Goal: Find specific page/section: Find specific page/section

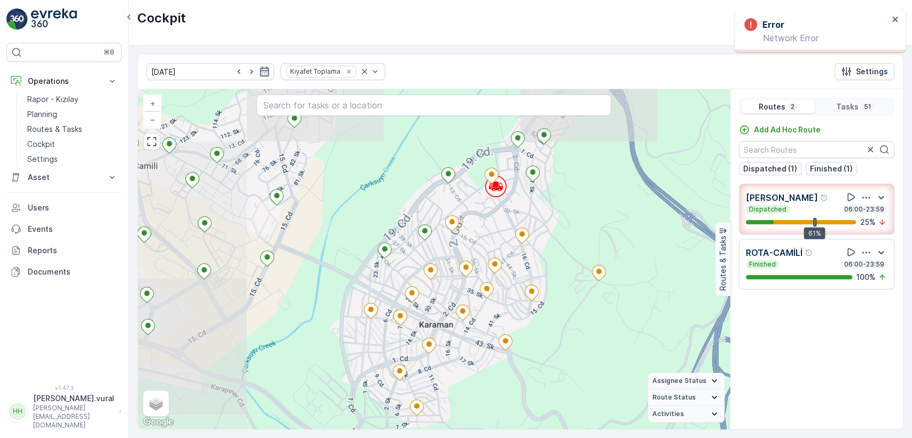
drag, startPoint x: 500, startPoint y: 225, endPoint x: 498, endPoint y: 242, distance: 17.2
click at [498, 242] on div "+ − Satellite Roadmap Terrain Hybrid Leaflet Keyboard shortcuts Map Data Map da…" at bounding box center [434, 259] width 592 height 340
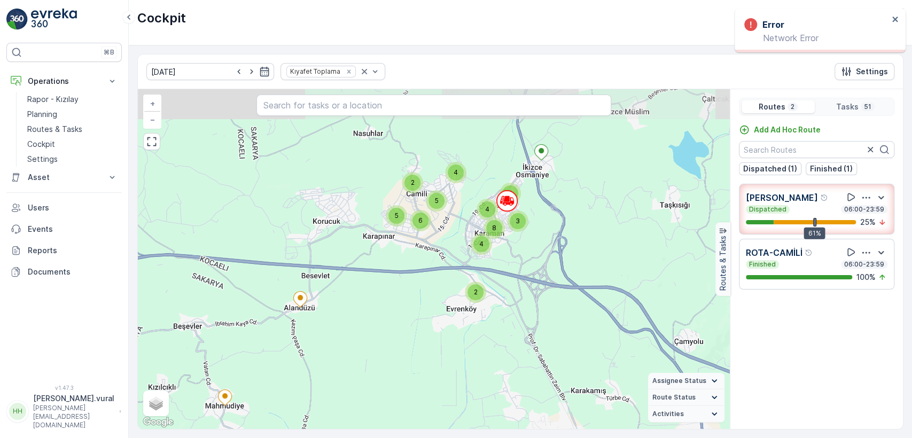
drag, startPoint x: 518, startPoint y: 312, endPoint x: 518, endPoint y: 289, distance: 23.5
click at [518, 300] on div "2 8 4 4 4 3 5 2 4 6 5 + − Satellite Roadmap Terrain Hybrid Leaflet Keyboard sho…" at bounding box center [434, 259] width 592 height 340
click at [518, 291] on div "2 8 4 4 4 3 5 2 4 6 5 + − Satellite Roadmap Terrain Hybrid Leaflet Keyboard sho…" at bounding box center [434, 259] width 592 height 340
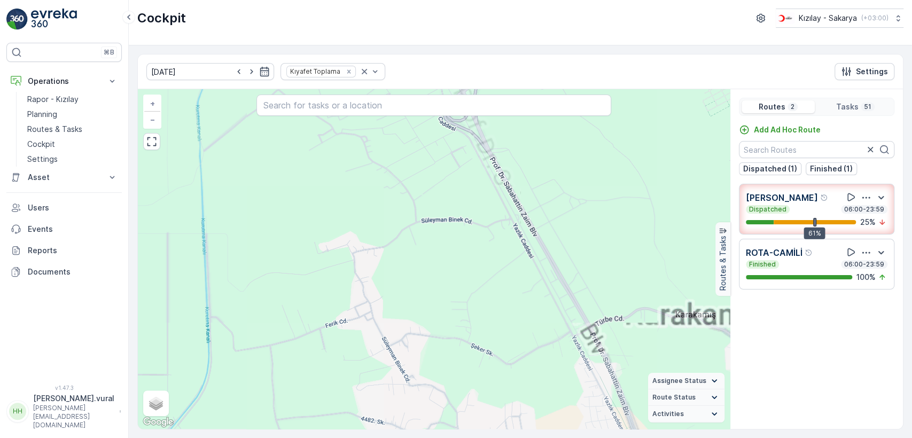
drag, startPoint x: 628, startPoint y: 341, endPoint x: 566, endPoint y: 318, distance: 66.6
click at [568, 318] on div "+ − Satellite Roadmap Terrain Hybrid Leaflet Keyboard shortcuts Map Data Map da…" at bounding box center [434, 259] width 592 height 340
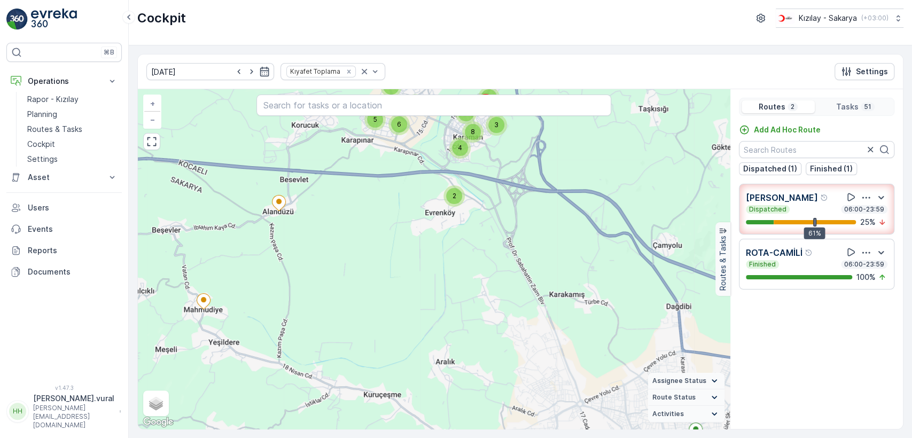
drag, startPoint x: 585, startPoint y: 337, endPoint x: 543, endPoint y: 253, distance: 94.1
click at [544, 256] on div "2 8 4 4 4 3 5 2 4 6 5 + − Satellite Roadmap Terrain Hybrid Leaflet Keyboard sho…" at bounding box center [434, 259] width 592 height 340
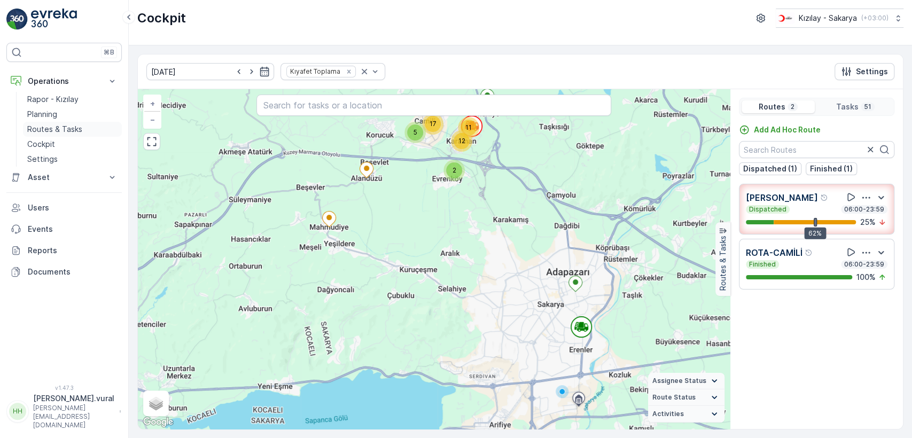
click at [84, 123] on link "Routes & Tasks" at bounding box center [72, 129] width 99 height 15
